Goal: Connect with others

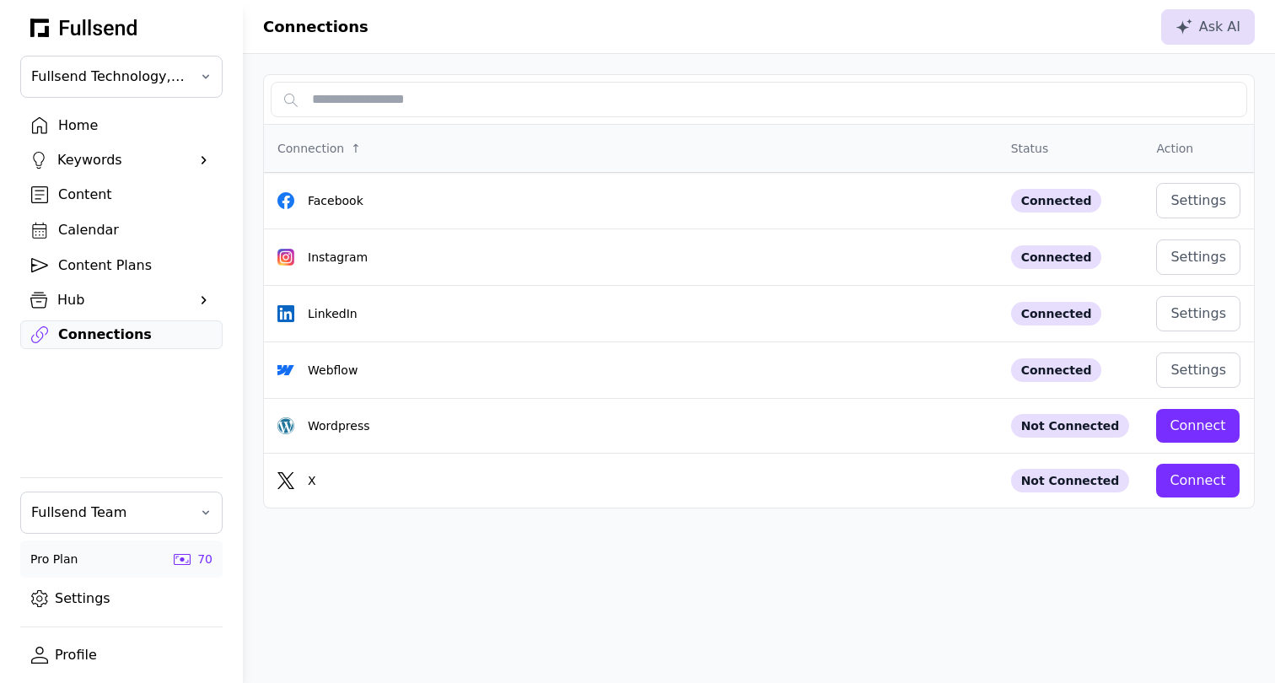
click at [81, 129] on div "Home" at bounding box center [134, 126] width 153 height 20
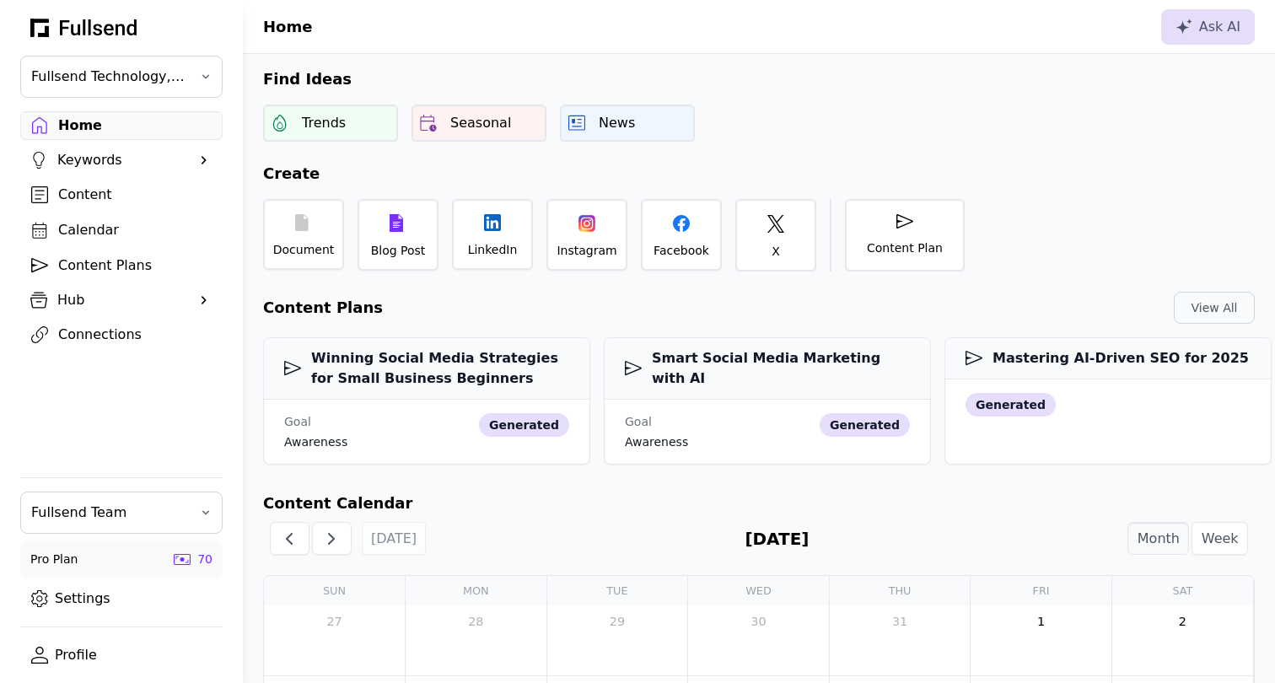
click at [82, 332] on div "Connections" at bounding box center [134, 335] width 153 height 20
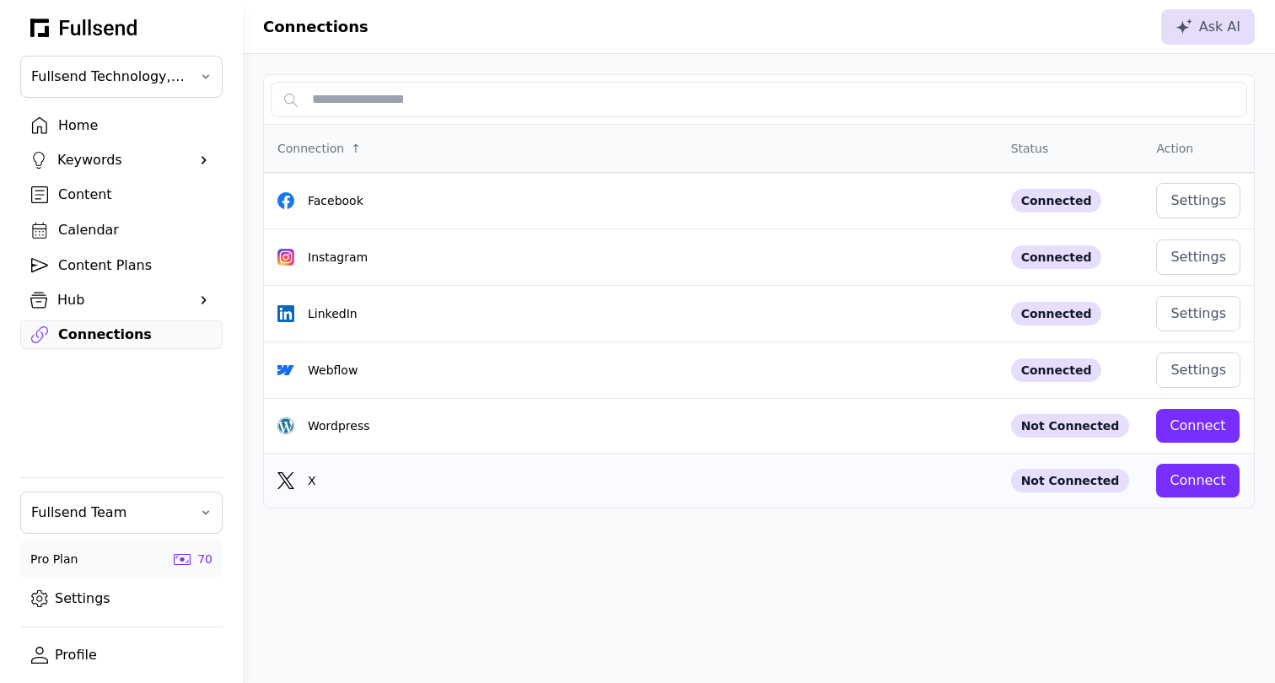
click at [1182, 496] on button "Connect" at bounding box center [1197, 481] width 83 height 34
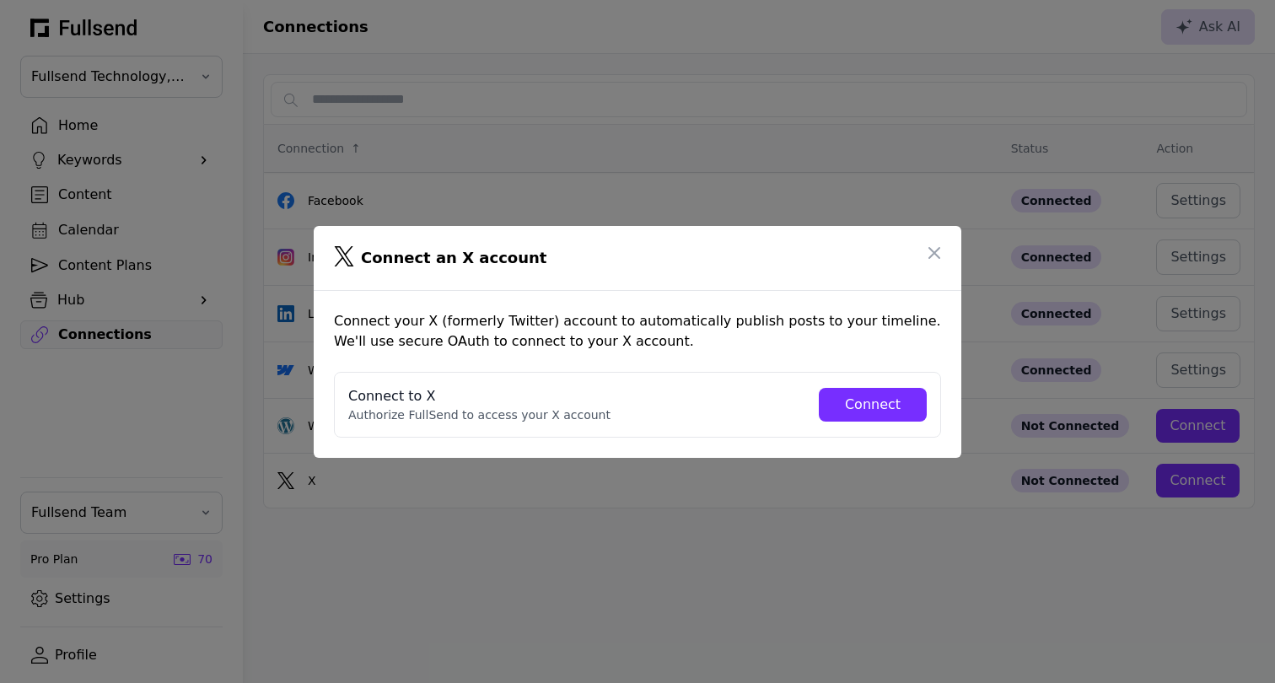
click at [848, 412] on div "Connect" at bounding box center [872, 405] width 81 height 20
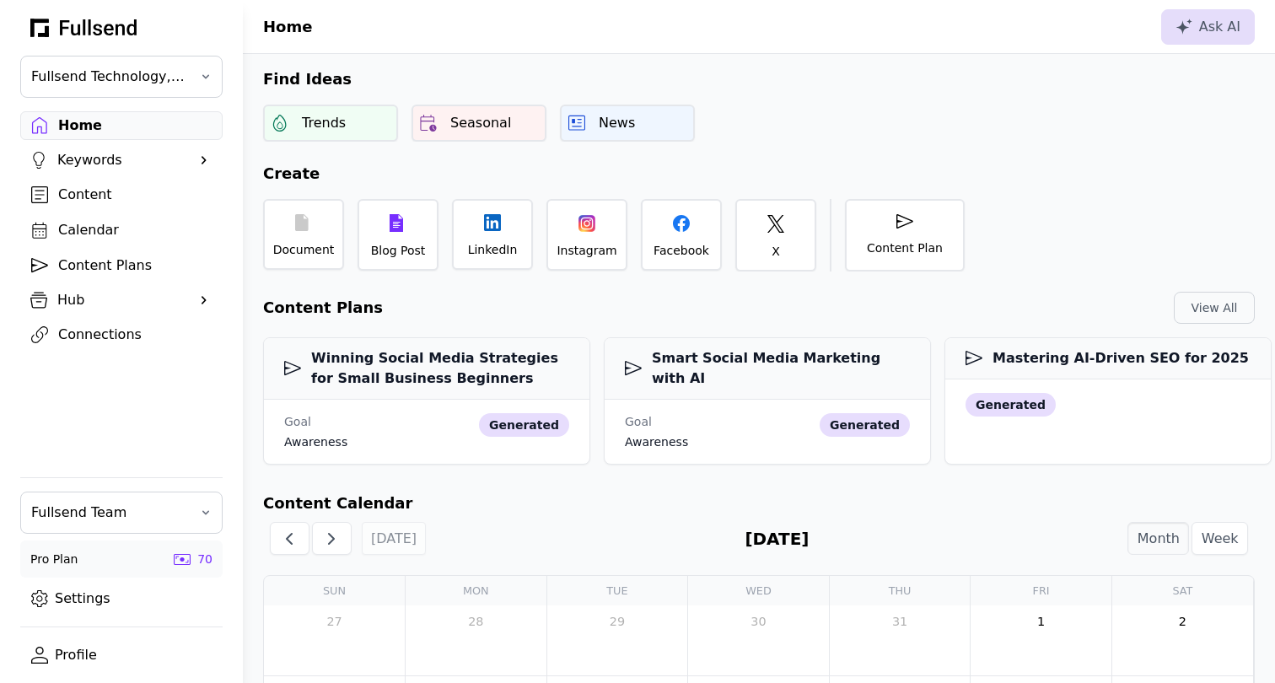
click at [85, 343] on div "Connections" at bounding box center [134, 335] width 153 height 20
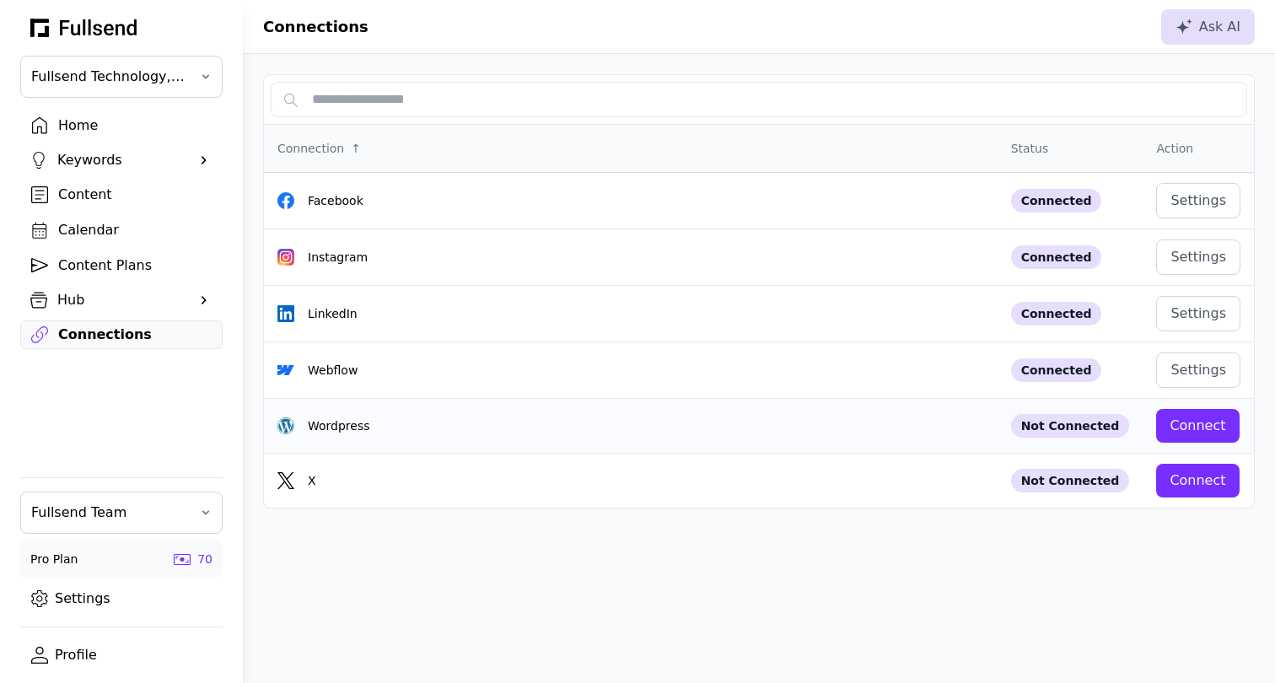
click at [1208, 422] on div "Connect" at bounding box center [1198, 426] width 56 height 20
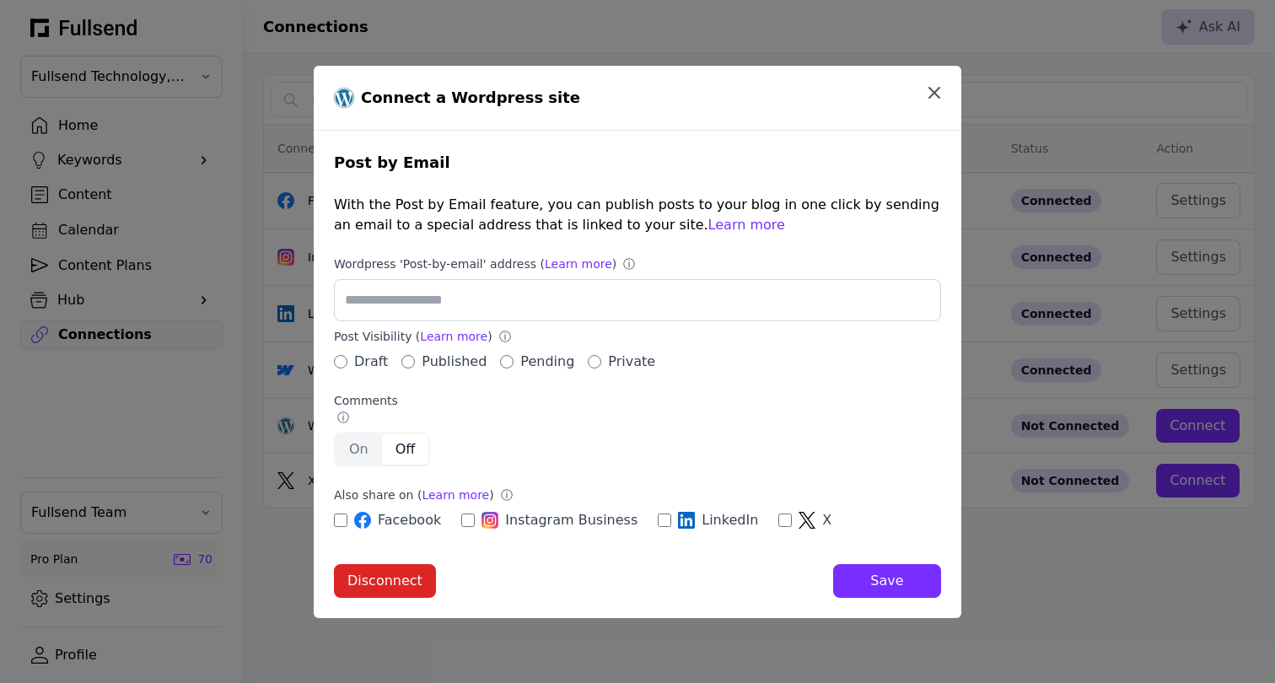
click at [939, 94] on icon "button" at bounding box center [934, 93] width 20 height 20
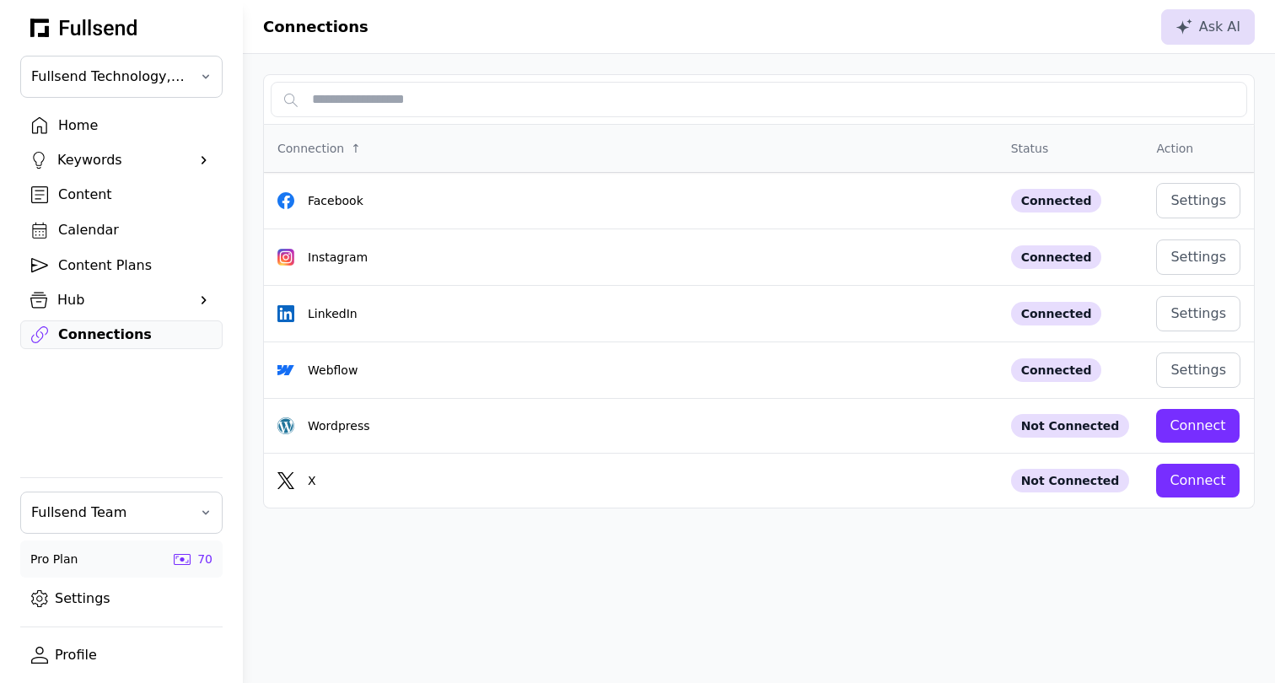
click at [89, 123] on div "Home" at bounding box center [134, 126] width 153 height 20
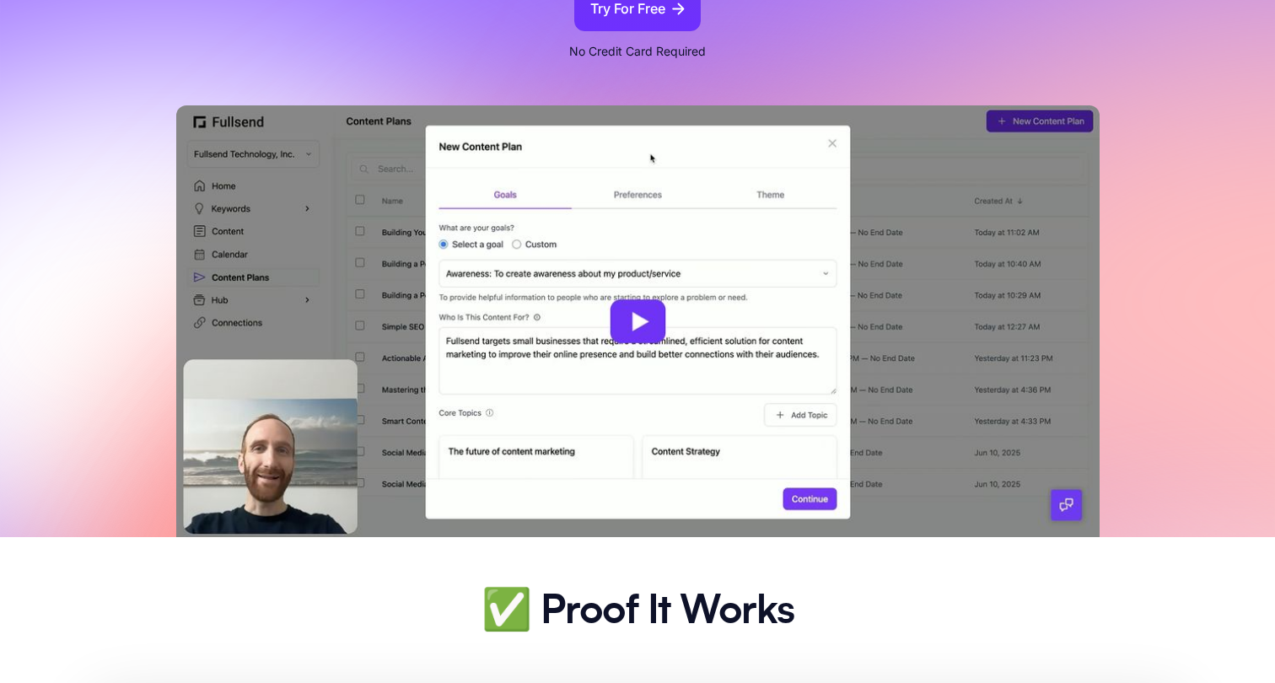
scroll to position [448, 0]
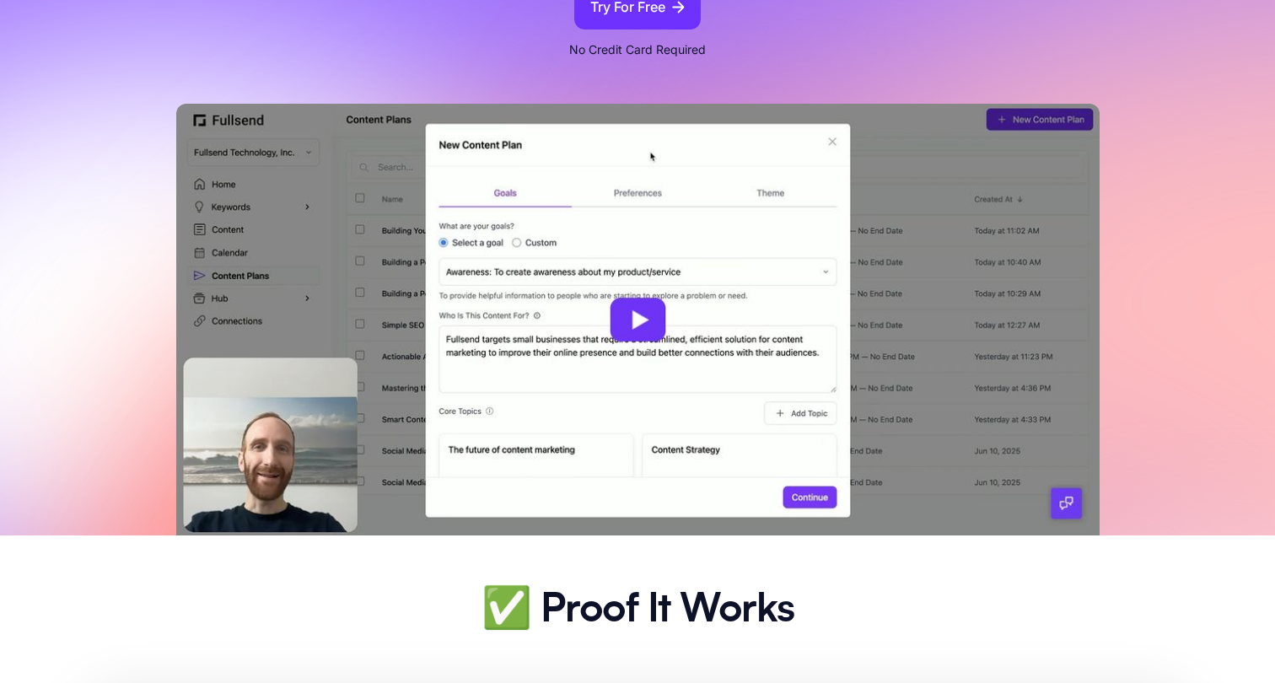
click at [649, 320] on img at bounding box center [637, 320] width 923 height 432
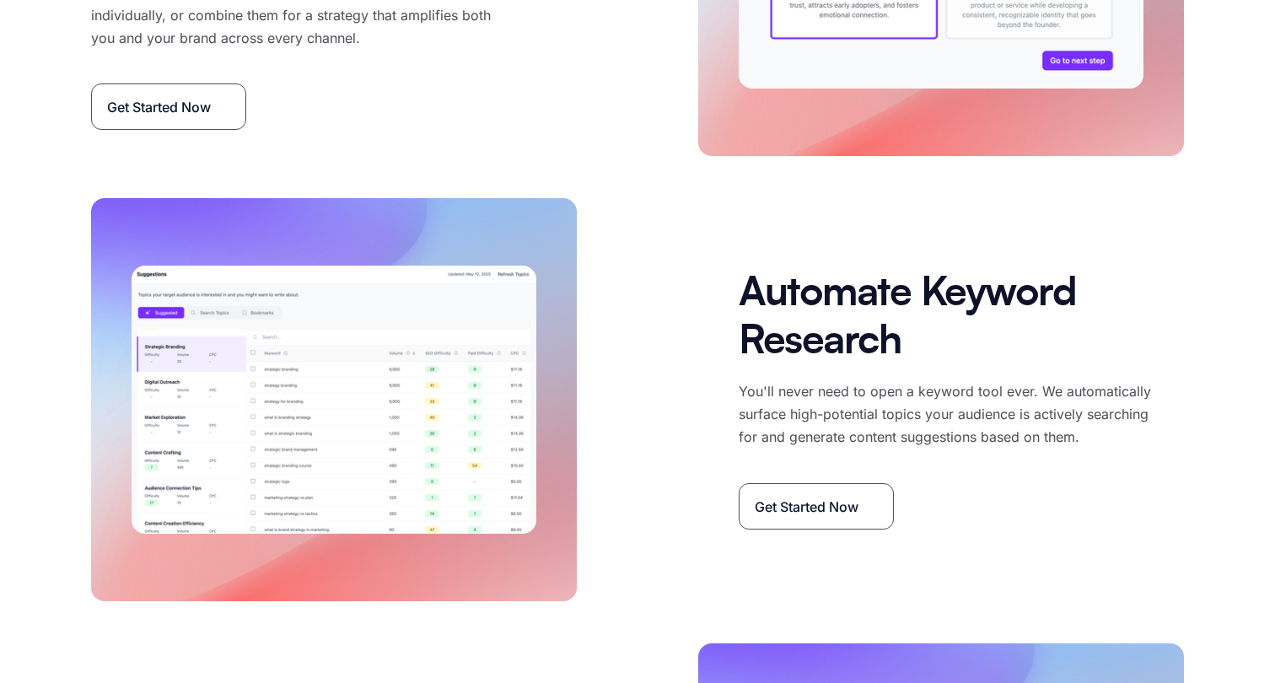
scroll to position [2763, 0]
